Goal: Information Seeking & Learning: Learn about a topic

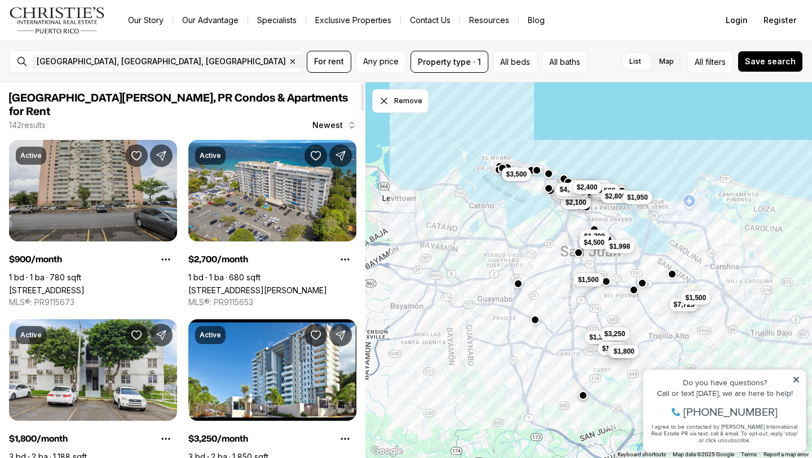
click at [85, 285] on link "[STREET_ADDRESS]" at bounding box center [47, 290] width 76 height 10
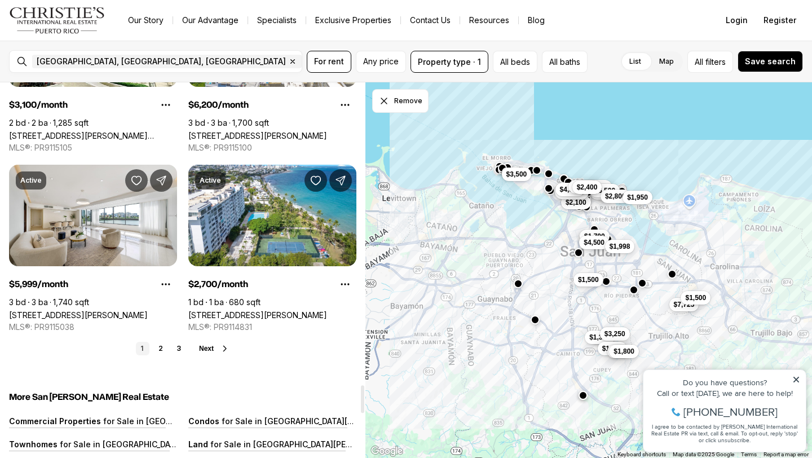
scroll to position [4100, 0]
click at [162, 341] on link "2" at bounding box center [161, 348] width 14 height 14
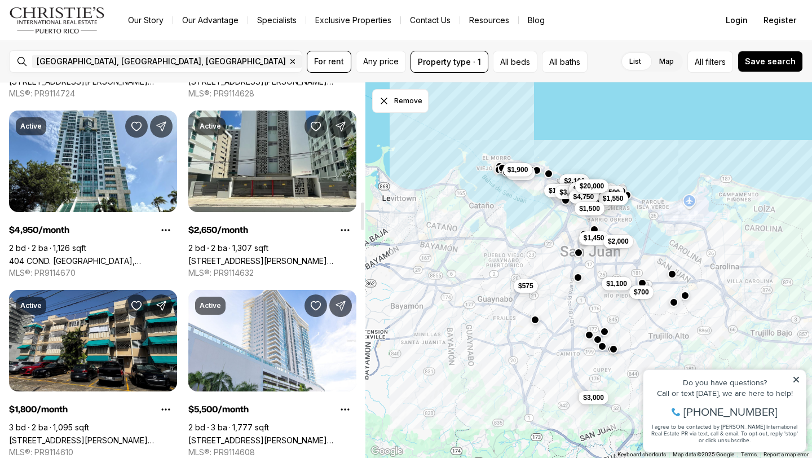
scroll to position [1661, 0]
